Goal: Information Seeking & Learning: Learn about a topic

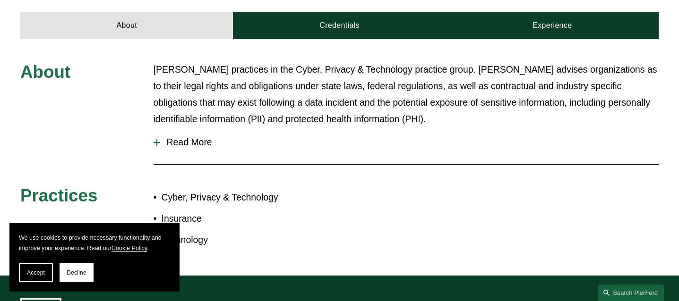
scroll to position [354, 0]
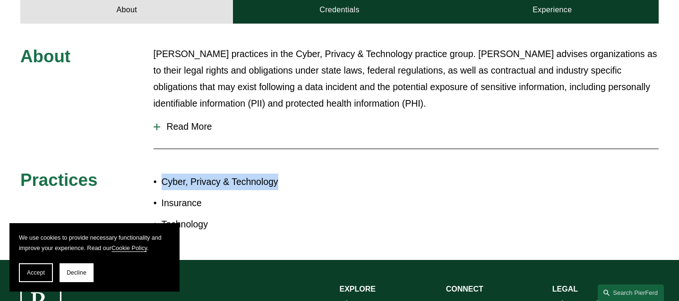
drag, startPoint x: 163, startPoint y: 167, endPoint x: 280, endPoint y: 168, distance: 116.7
click at [280, 174] on p "Cyber, Privacy & Technology" at bounding box center [251, 182] width 178 height 17
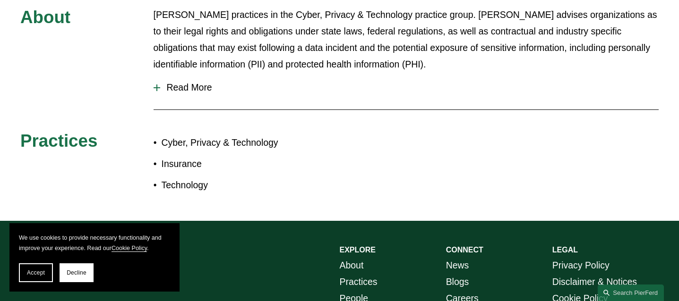
scroll to position [337, 0]
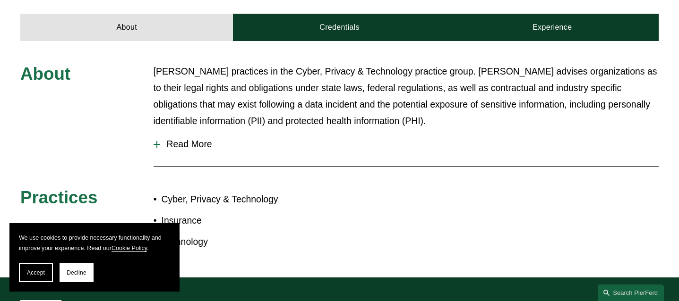
click at [180, 139] on span "Read More" at bounding box center [409, 144] width 499 height 11
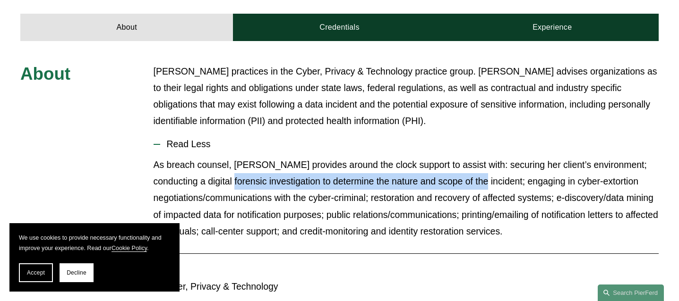
drag, startPoint x: 214, startPoint y: 167, endPoint x: 468, endPoint y: 163, distance: 254.7
click at [468, 163] on p "As breach counsel, [PERSON_NAME] provides around the clock support to assist wi…" at bounding box center [406, 198] width 505 height 83
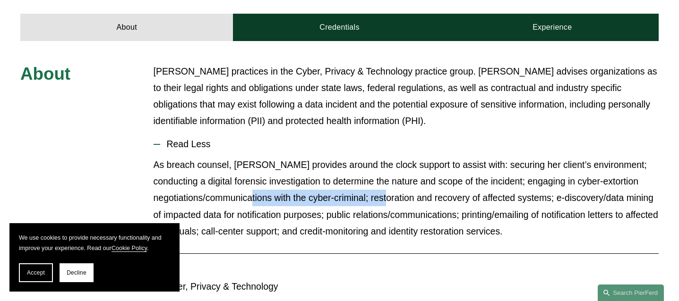
drag, startPoint x: 226, startPoint y: 184, endPoint x: 363, endPoint y: 183, distance: 137.0
click at [363, 183] on p "As breach counsel, [PERSON_NAME] provides around the clock support to assist wi…" at bounding box center [406, 198] width 505 height 83
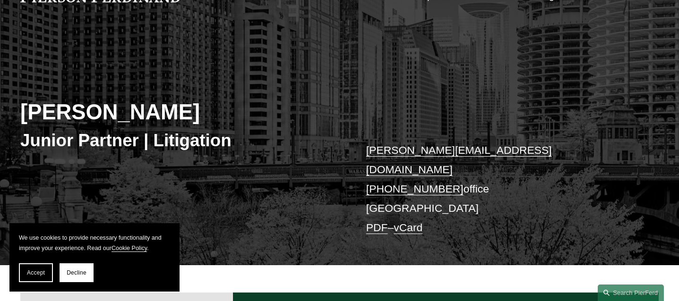
scroll to position [60, 0]
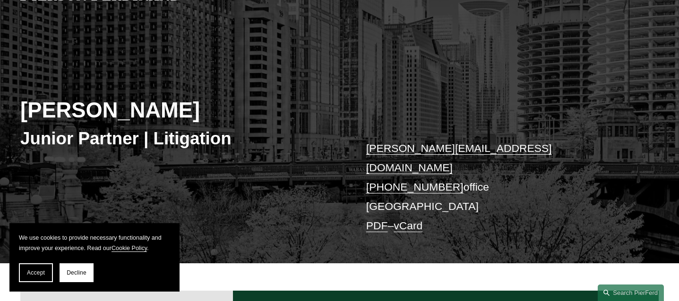
click at [377, 220] on link "PDF" at bounding box center [377, 226] width 22 height 12
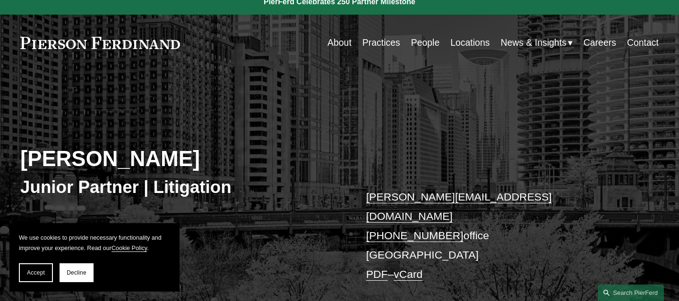
scroll to position [0, 0]
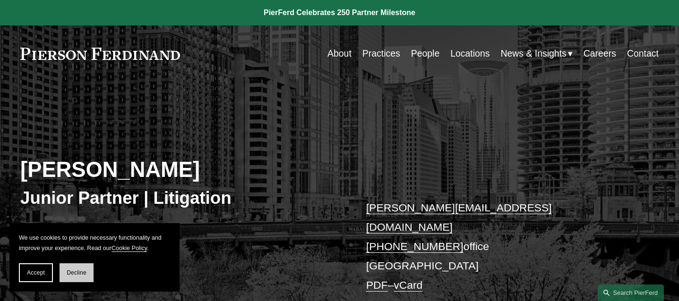
click at [82, 276] on button "Decline" at bounding box center [77, 273] width 34 height 19
